Goal: Task Accomplishment & Management: Manage account settings

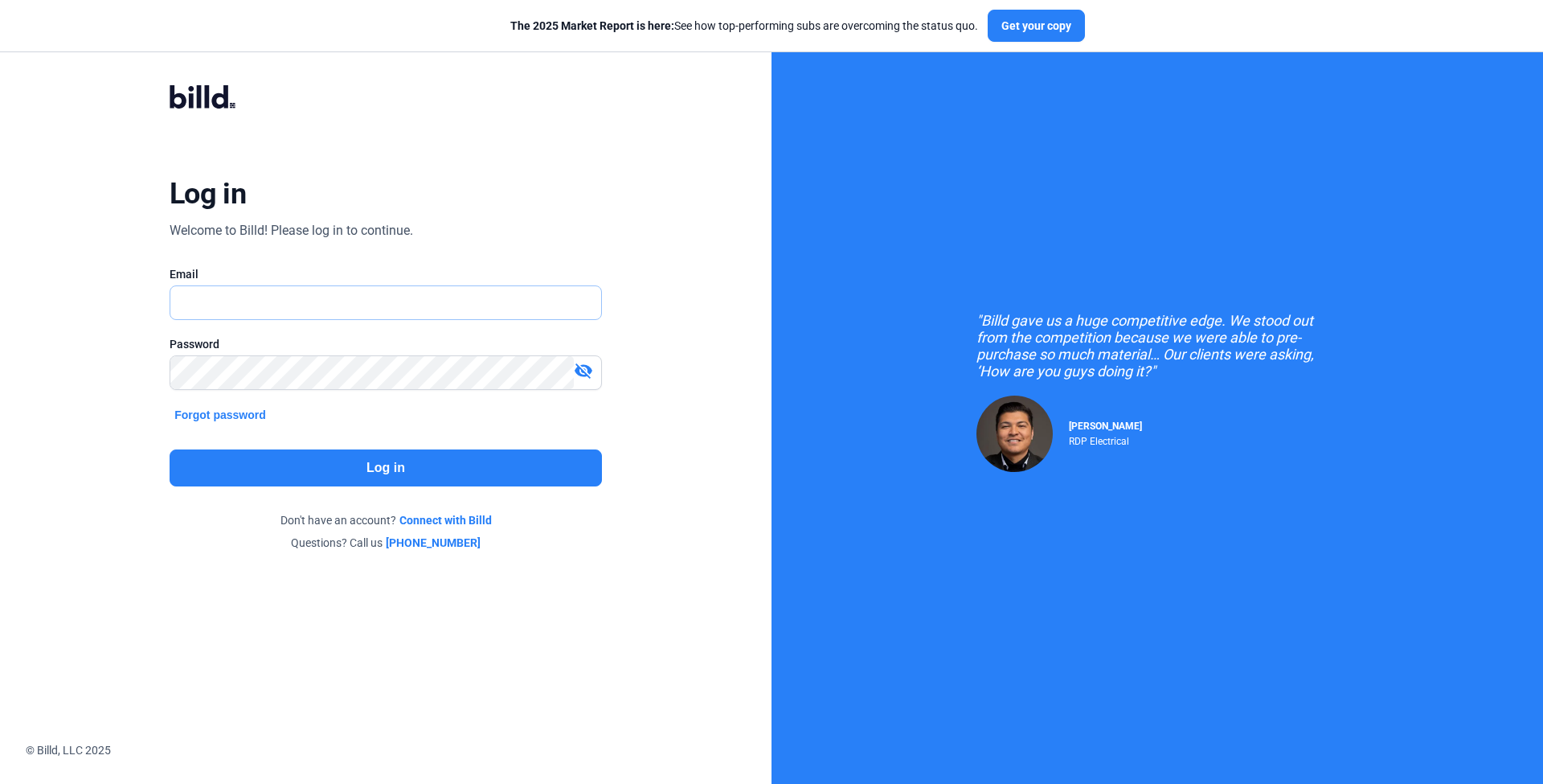
click at [470, 306] on input "text" at bounding box center [377, 302] width 413 height 33
type input "[EMAIL_ADDRESS][DOMAIN_NAME]"
click at [342, 492] on div "Log in Welcome to Billd! Please log in to continue. Email [EMAIL_ADDRESS][DOMAI…" at bounding box center [385, 318] width 555 height 527
click at [342, 470] on button "Log in" at bounding box center [385, 468] width 433 height 37
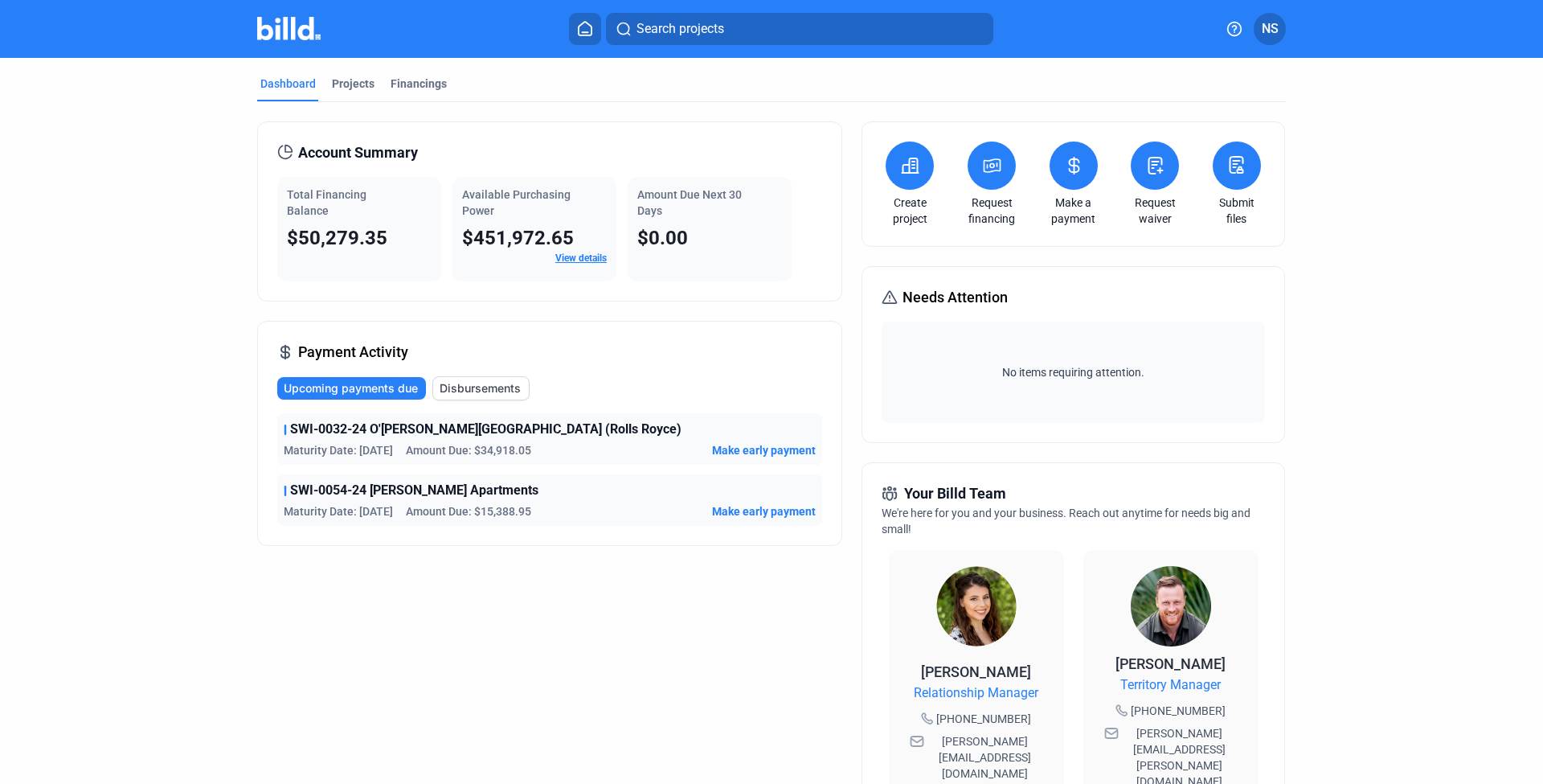
click at [635, 348] on div "Payment Activity Upcoming payments due Disbursements SWI-0032-24 O'[PERSON_NAME…" at bounding box center [550, 433] width 585 height 225
click at [1140, 169] on button at bounding box center [1155, 165] width 49 height 49
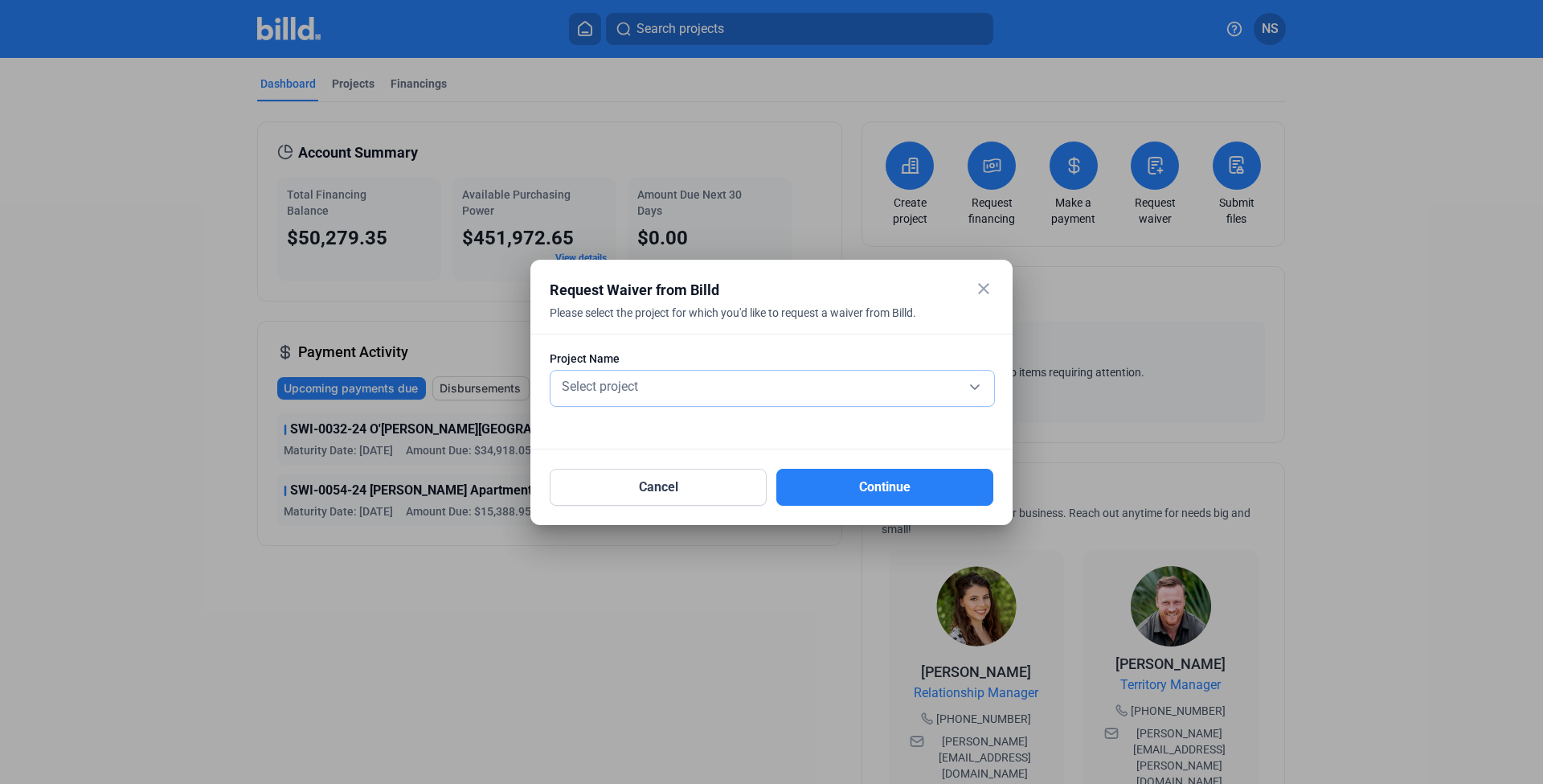
click at [773, 379] on div "Select project" at bounding box center [773, 385] width 428 height 22
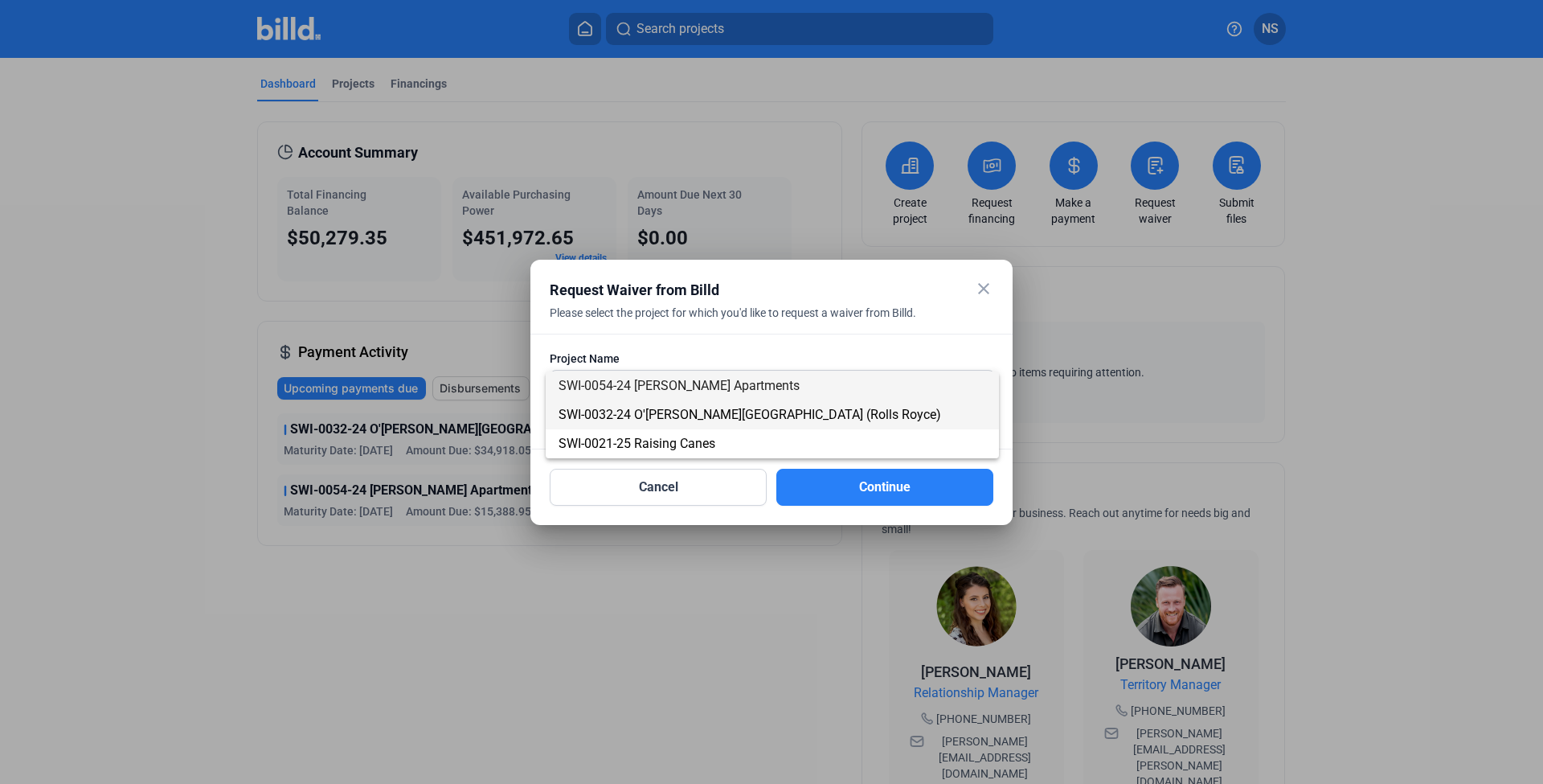
click at [700, 420] on span "SWI-0032-24 O'[PERSON_NAME][GEOGRAPHIC_DATA] (Rolls Royce)" at bounding box center [750, 414] width 382 height 15
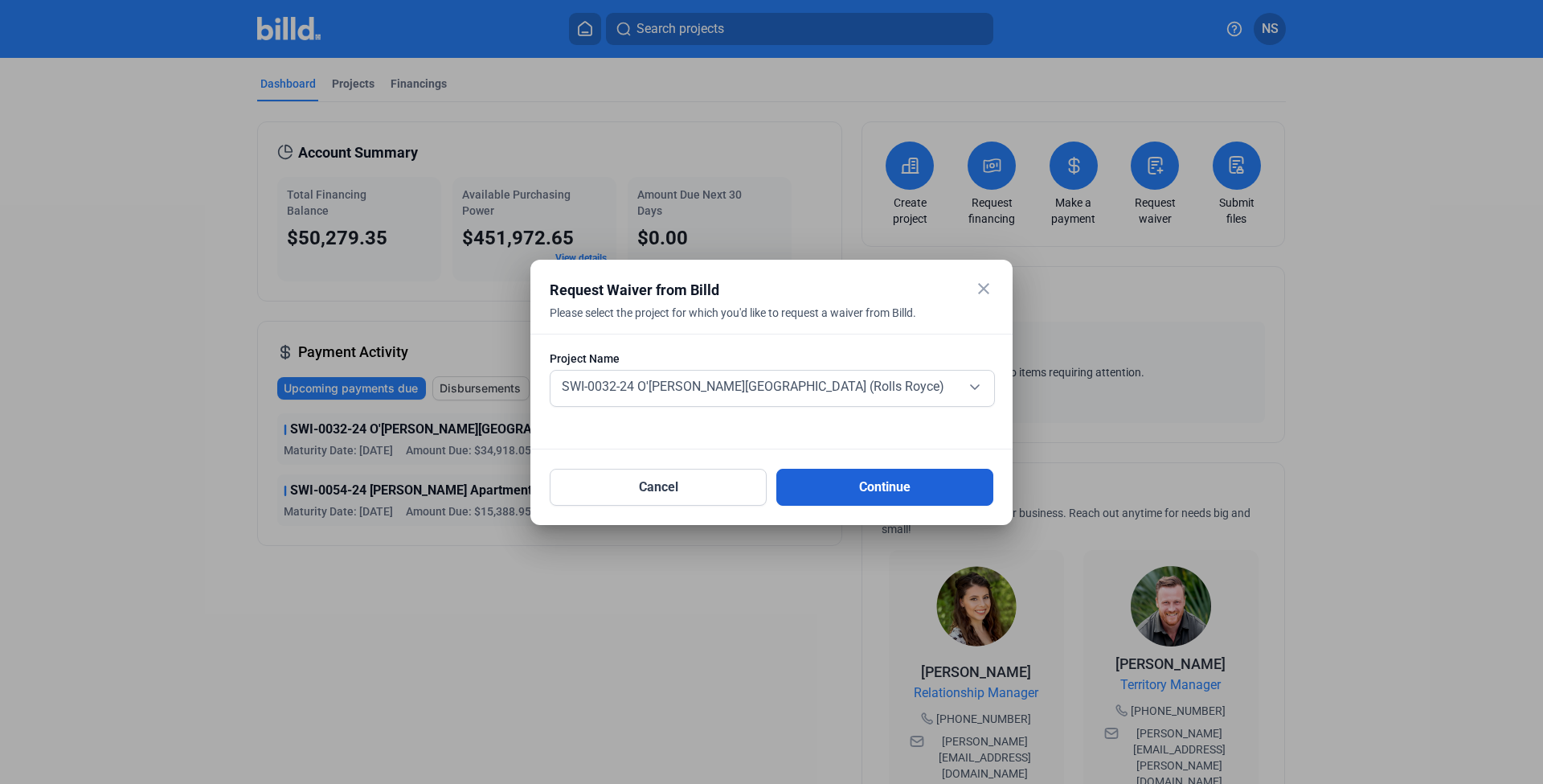
click at [841, 488] on button "Continue" at bounding box center [885, 487] width 217 height 37
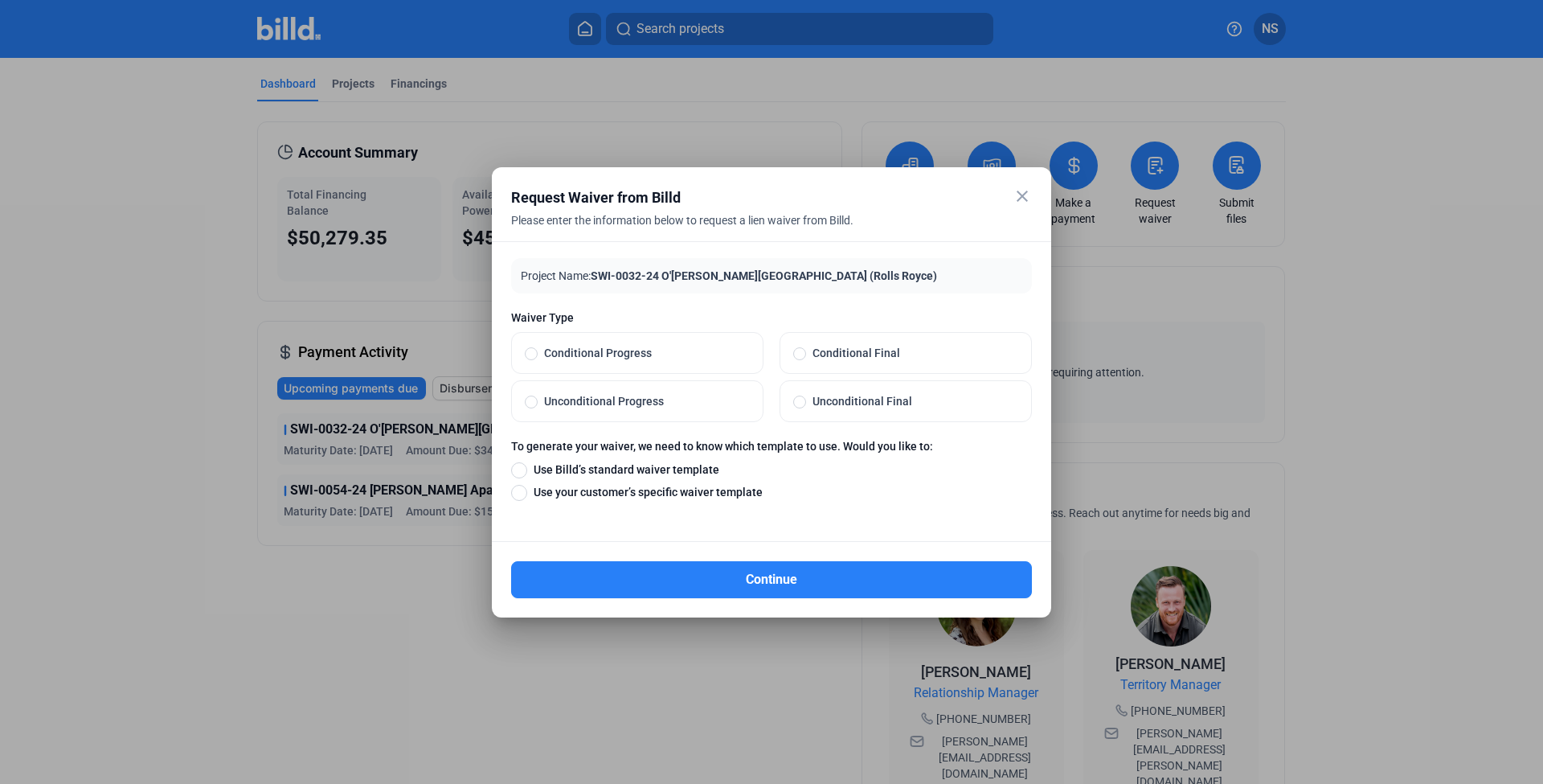
click at [633, 339] on label "Conditional Progress" at bounding box center [637, 352] width 250 height 40
click at [537, 346] on input "Conditional Progress" at bounding box center [532, 352] width 13 height 14
radio input "true"
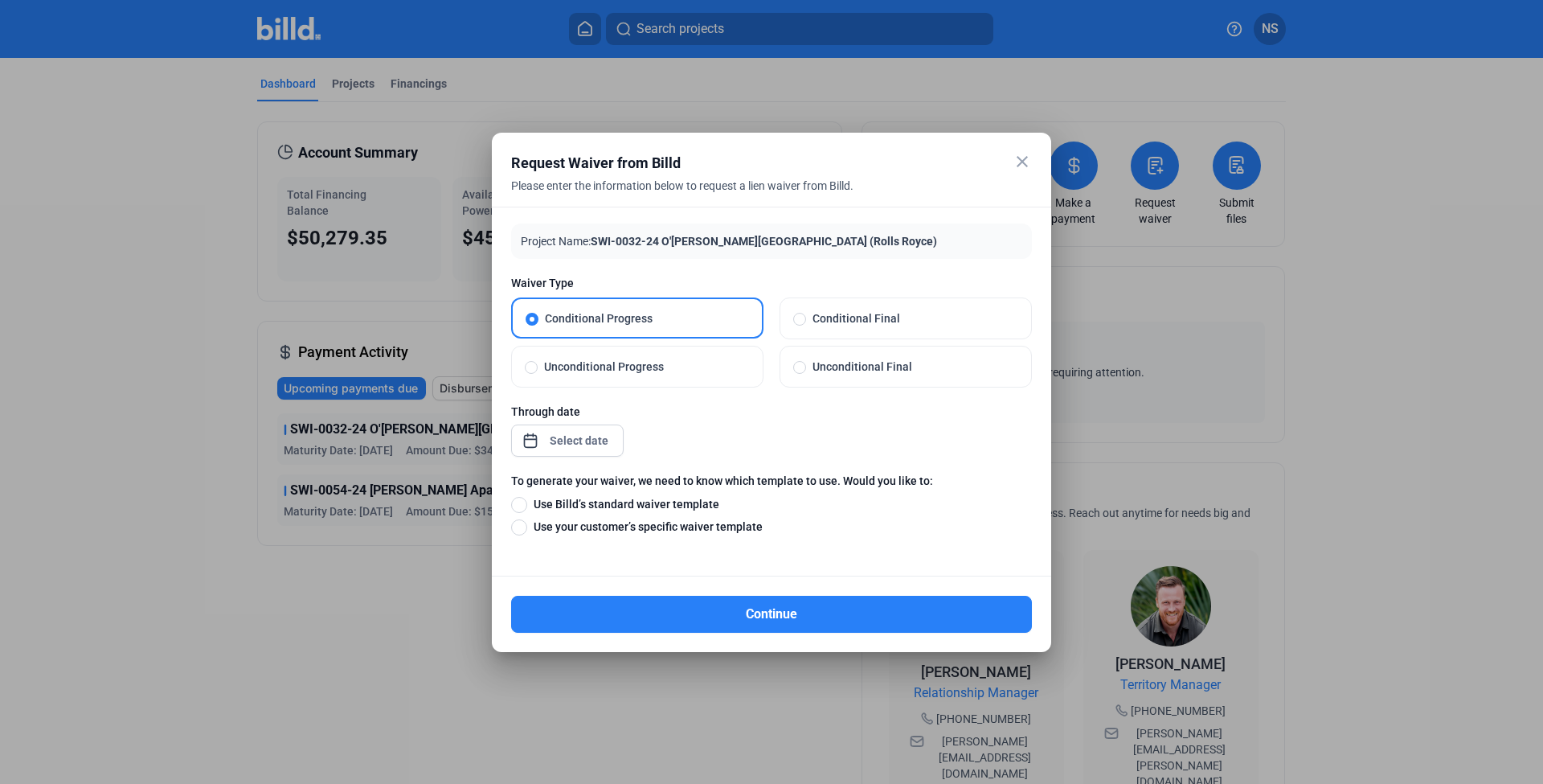
click at [579, 441] on div "close Request Waiver from Billd Please enter the information below to request a…" at bounding box center [771, 392] width 1543 height 784
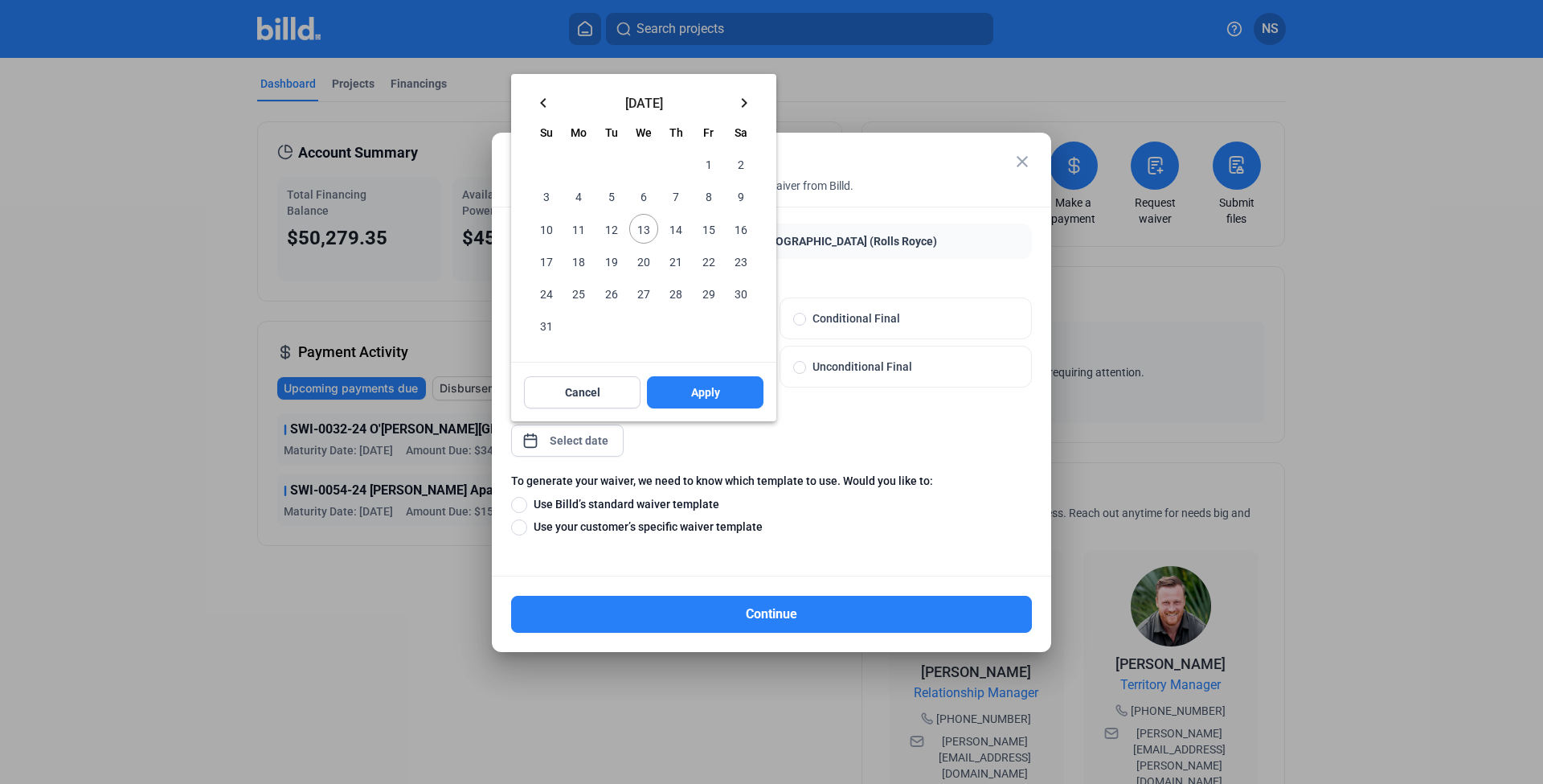
click at [535, 94] on mat-icon "keyboard_arrow_left" at bounding box center [543, 103] width 20 height 20
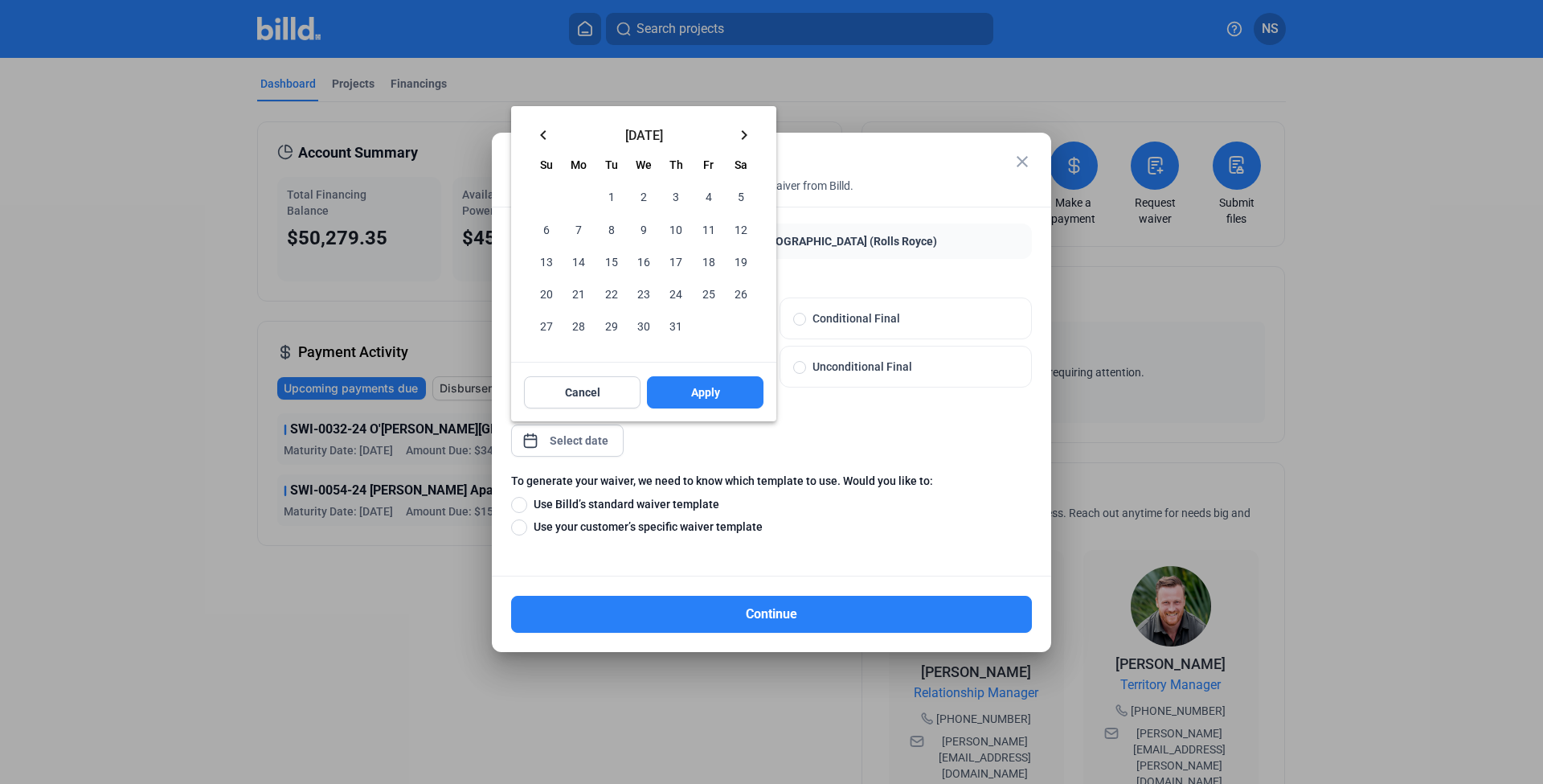
click at [535, 125] on mat-icon "keyboard_arrow_left" at bounding box center [543, 135] width 20 height 20
click at [577, 327] on span "30" at bounding box center [579, 325] width 29 height 29
click at [687, 396] on button "Apply" at bounding box center [705, 392] width 117 height 32
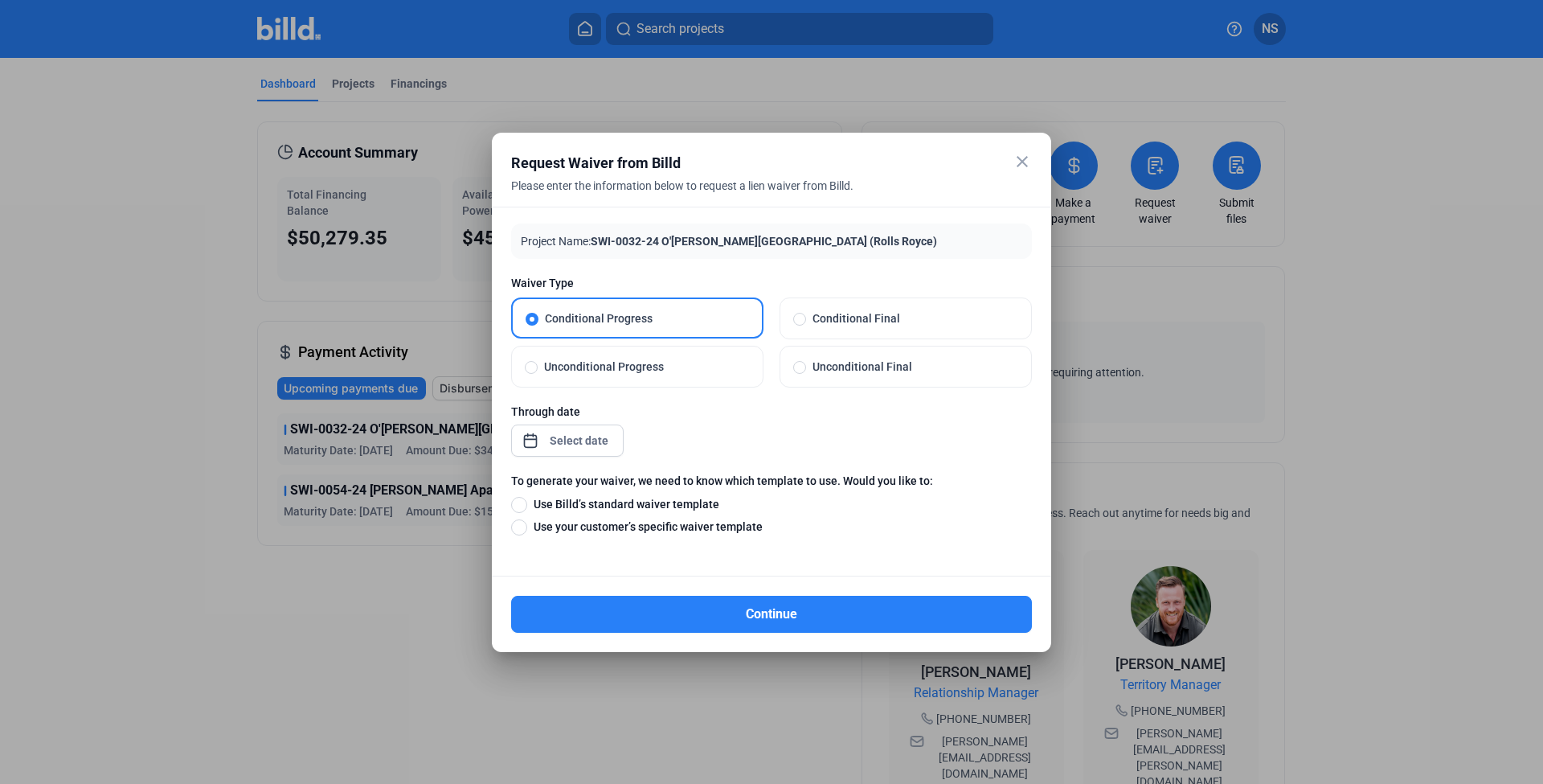
type input "[DATE]"
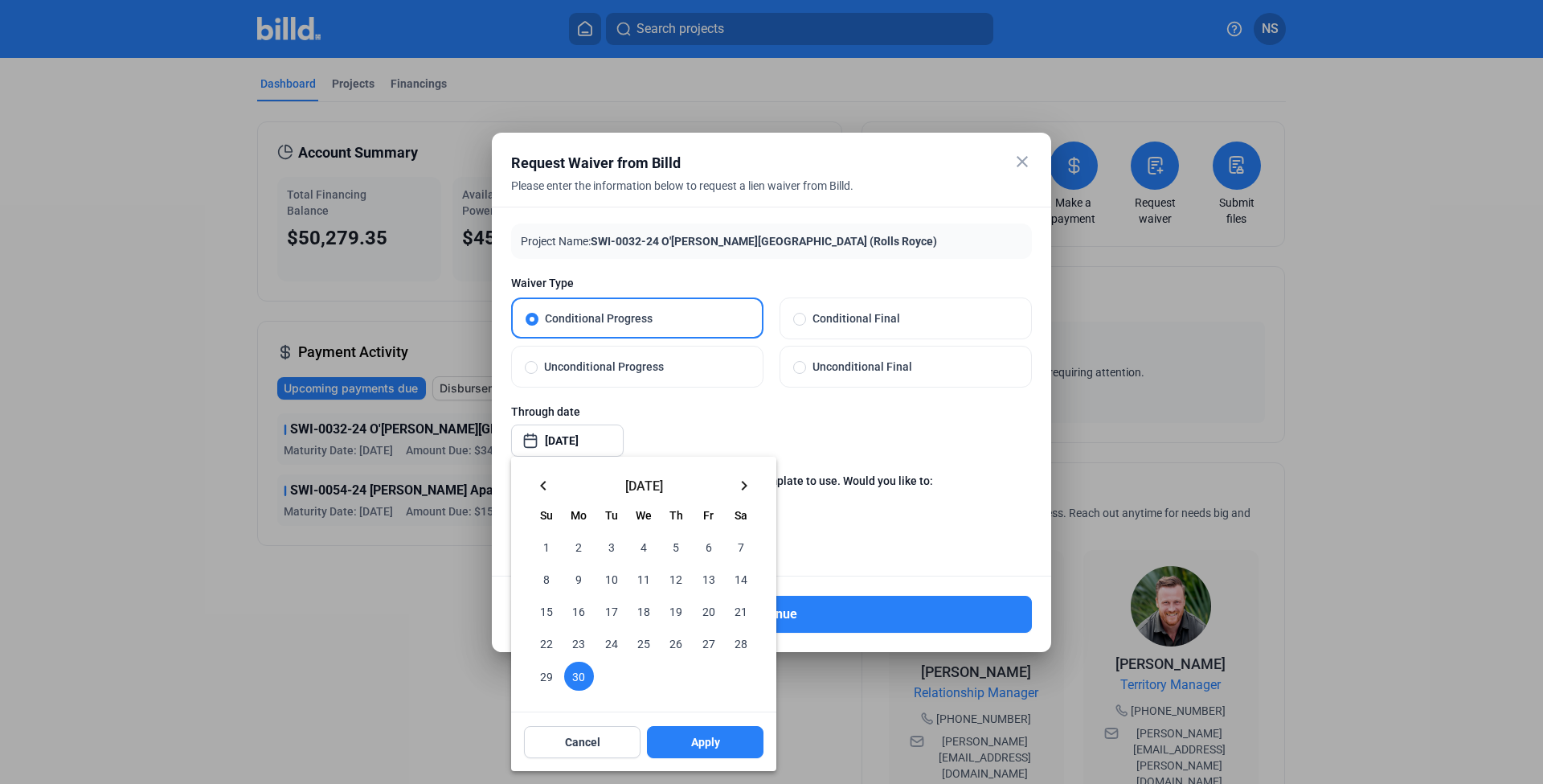
click at [846, 493] on div at bounding box center [771, 392] width 1543 height 784
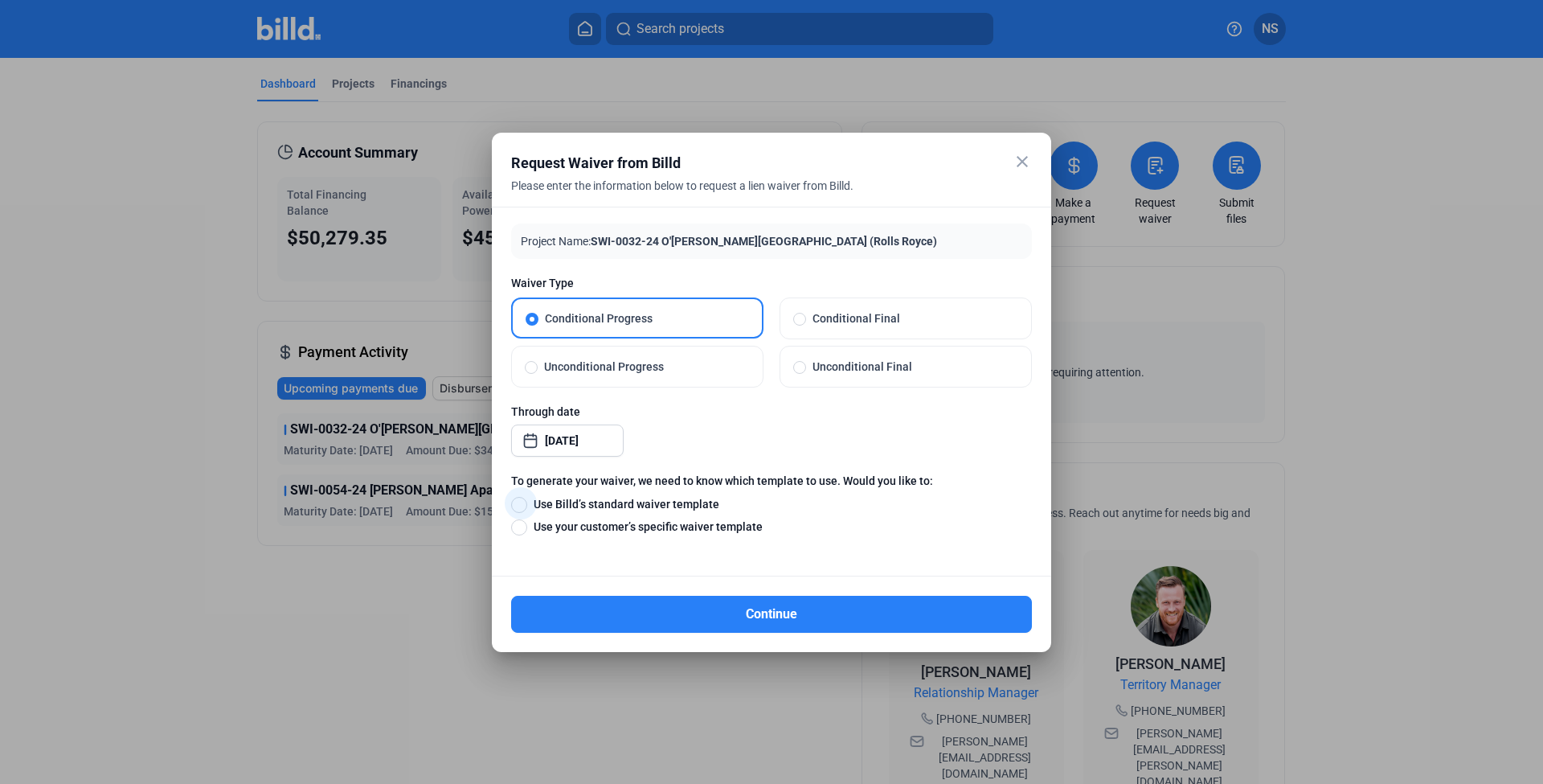
click at [669, 505] on span "Use Billd’s standard waiver template" at bounding box center [623, 504] width 193 height 16
click at [527, 505] on input "Use Billd’s standard waiver template" at bounding box center [519, 504] width 16 height 18
radio input "true"
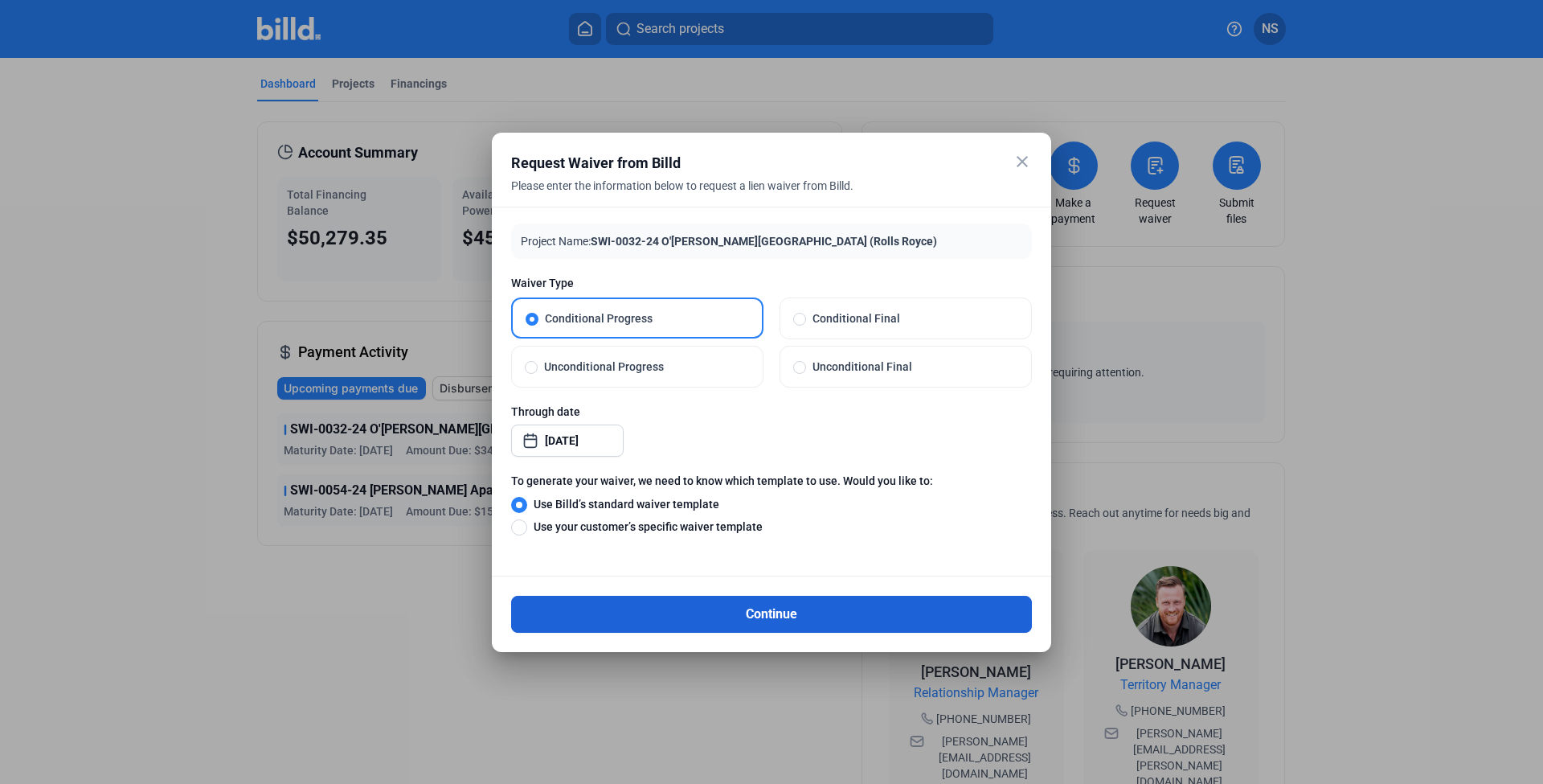
click at [721, 611] on button "Continue" at bounding box center [771, 614] width 521 height 37
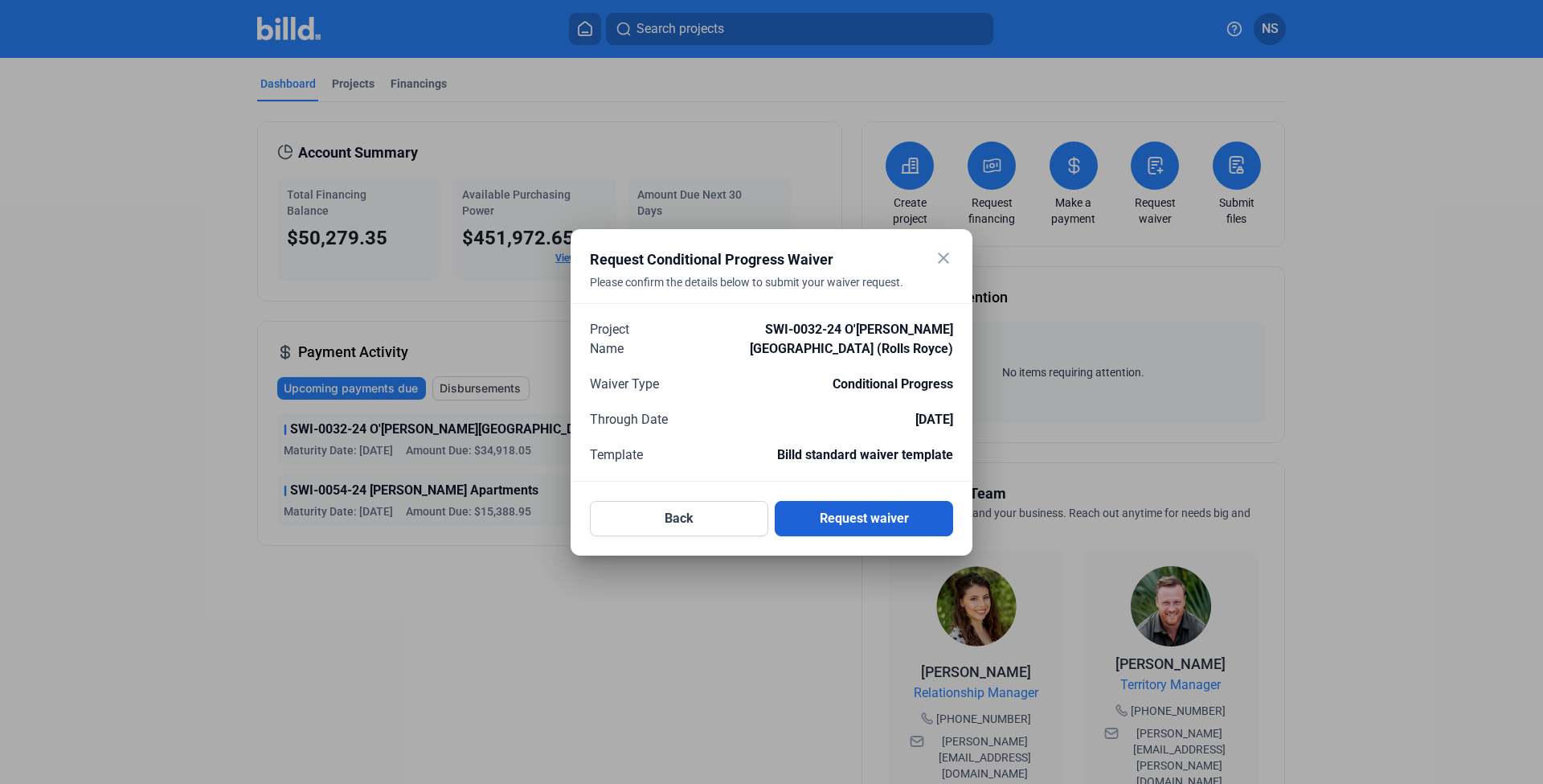
click at [828, 506] on button "Request waiver" at bounding box center [864, 519] width 179 height 36
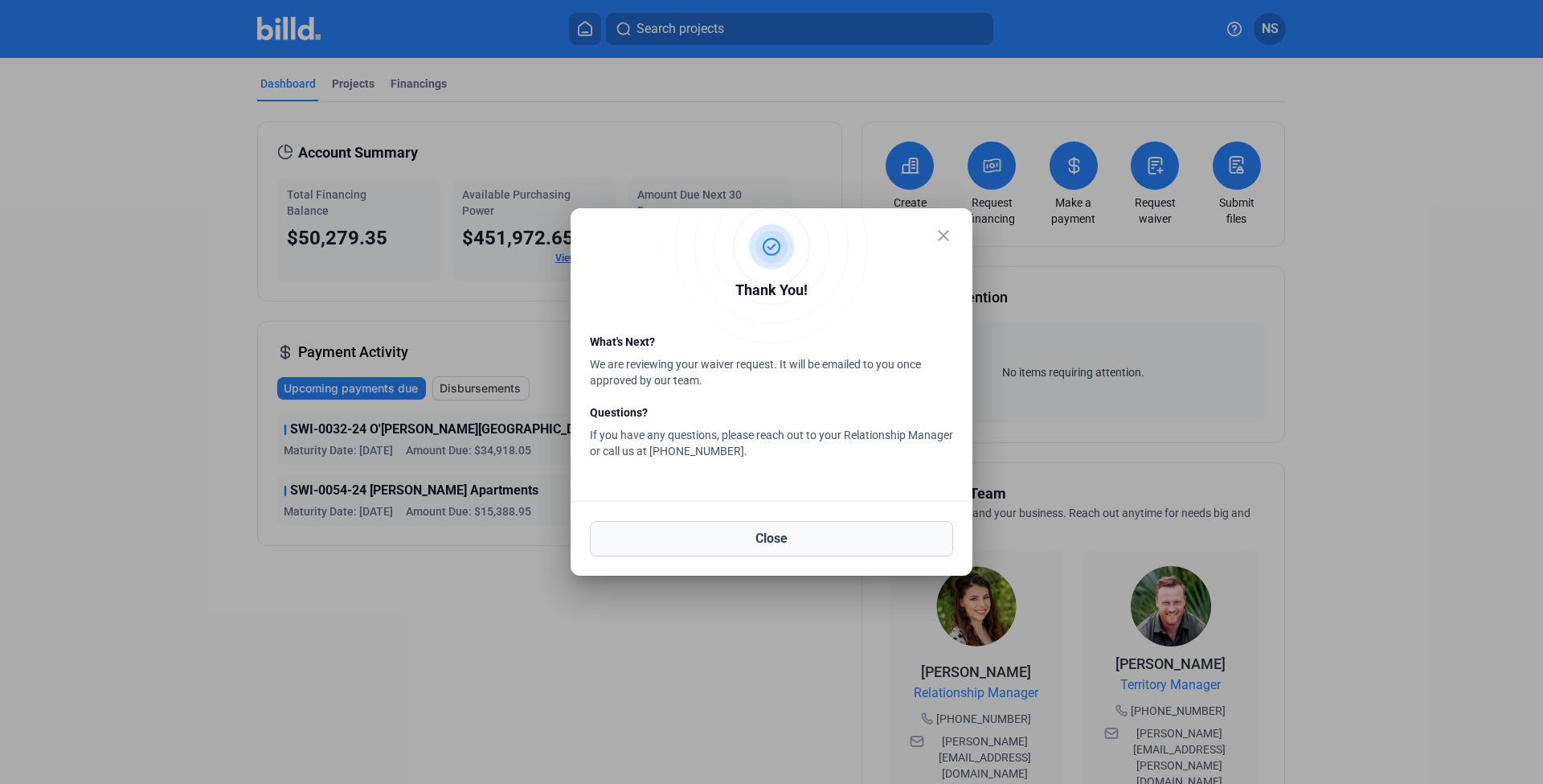
click at [805, 536] on button "Close" at bounding box center [771, 538] width 364 height 36
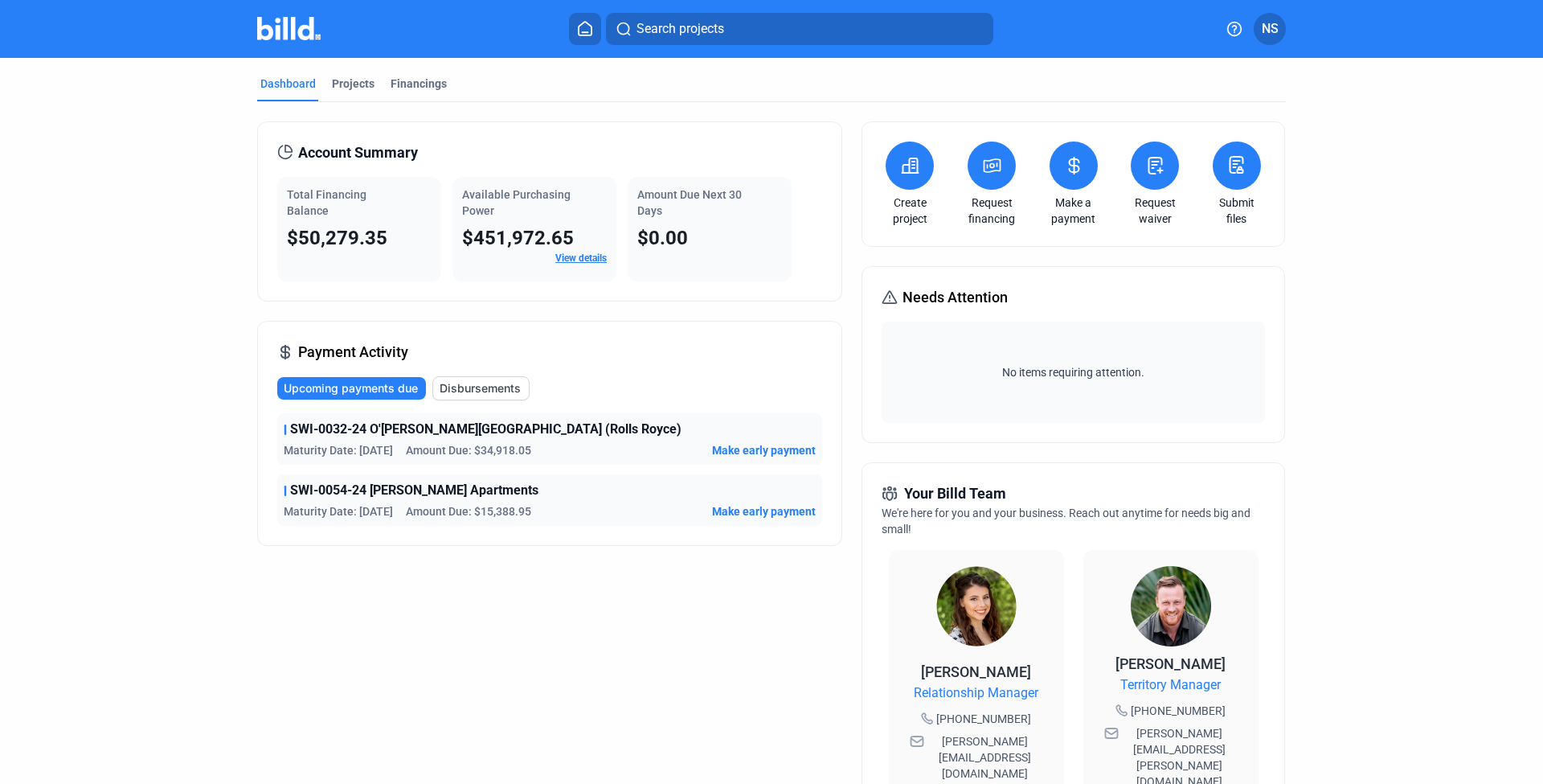
click at [503, 422] on span "SWI-0032-24 O'[PERSON_NAME][GEOGRAPHIC_DATA] (Rolls Royce)" at bounding box center [486, 429] width 392 height 20
click at [350, 422] on span "SWI-0032-24 O'[PERSON_NAME][GEOGRAPHIC_DATA] (Rolls Royce)" at bounding box center [486, 429] width 392 height 20
click at [421, 87] on div "Financings" at bounding box center [419, 83] width 56 height 16
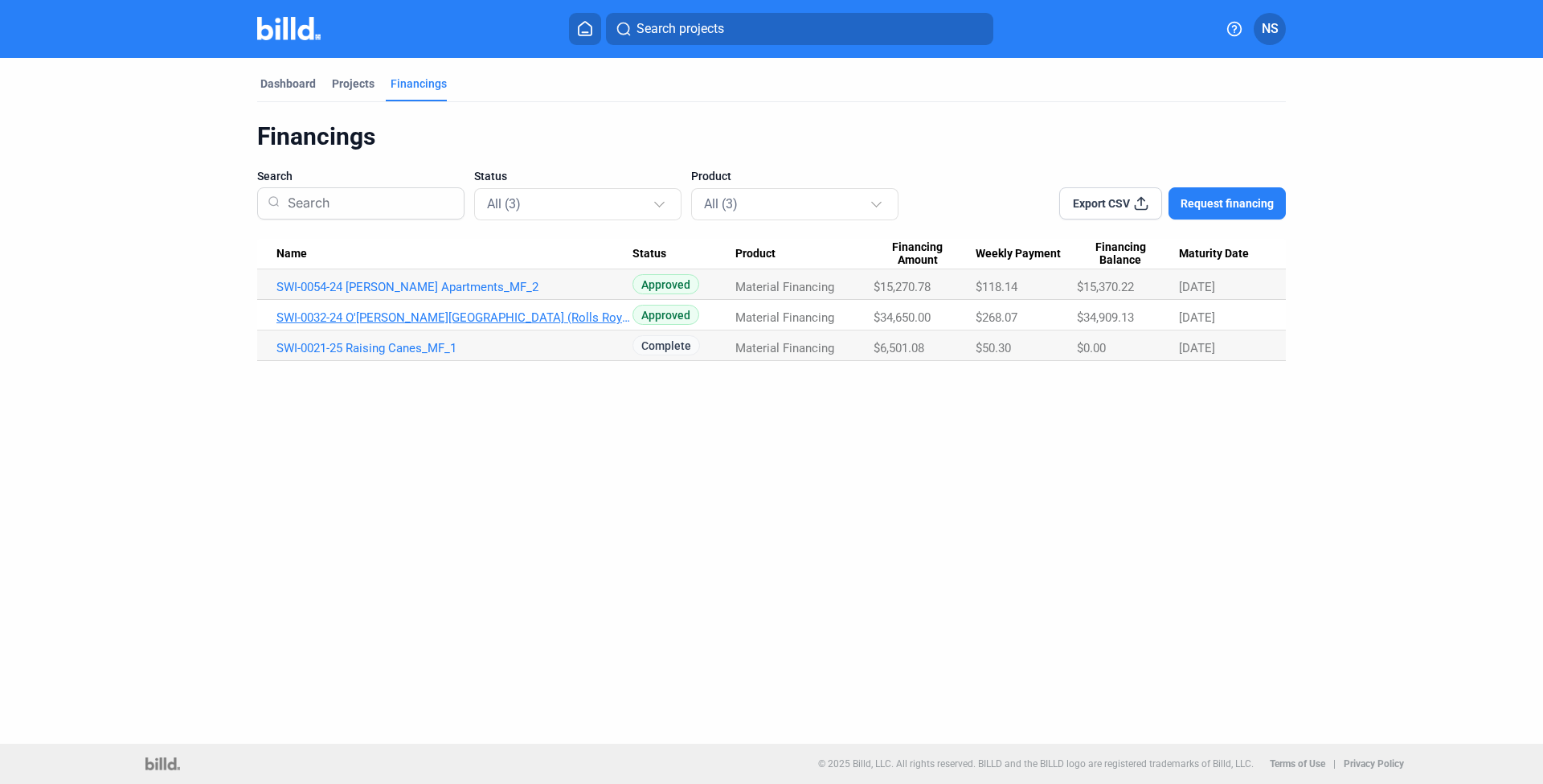
click at [457, 294] on link "SWI-0032-24 O'[PERSON_NAME][GEOGRAPHIC_DATA] (Rolls Royce)_MF_1" at bounding box center [454, 286] width 356 height 14
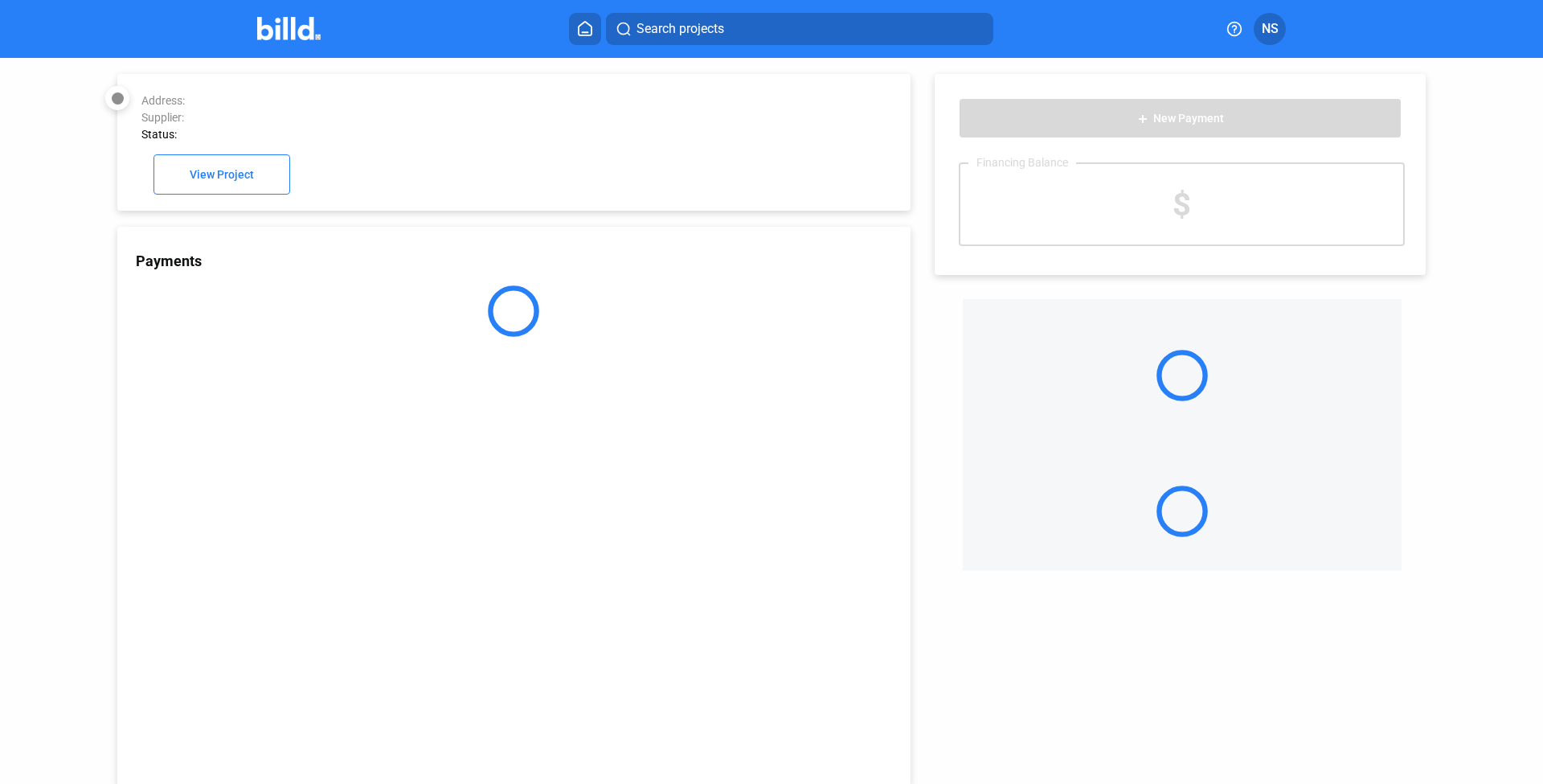
click at [488, 324] on mat-progress-spinner at bounding box center [513, 310] width 51 height 51
